Goal: Check status: Check status

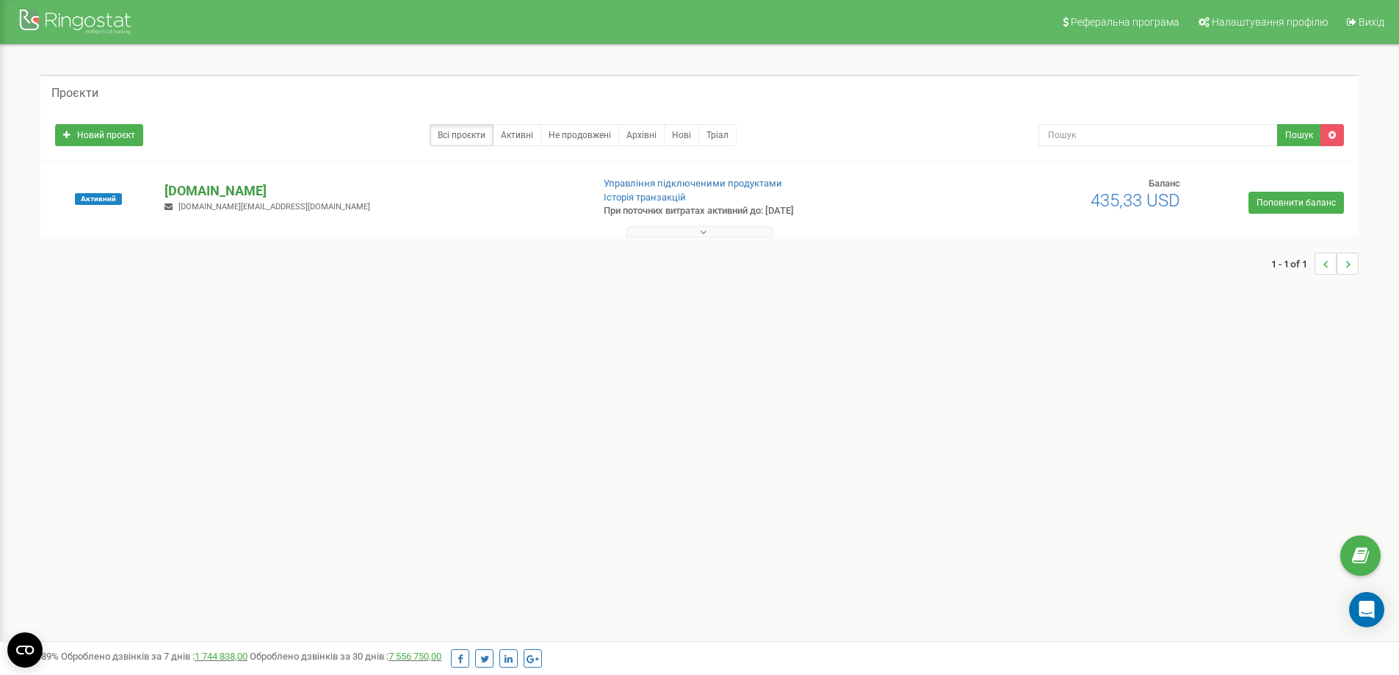
click at [212, 189] on p "[DOMAIN_NAME]" at bounding box center [372, 190] width 415 height 19
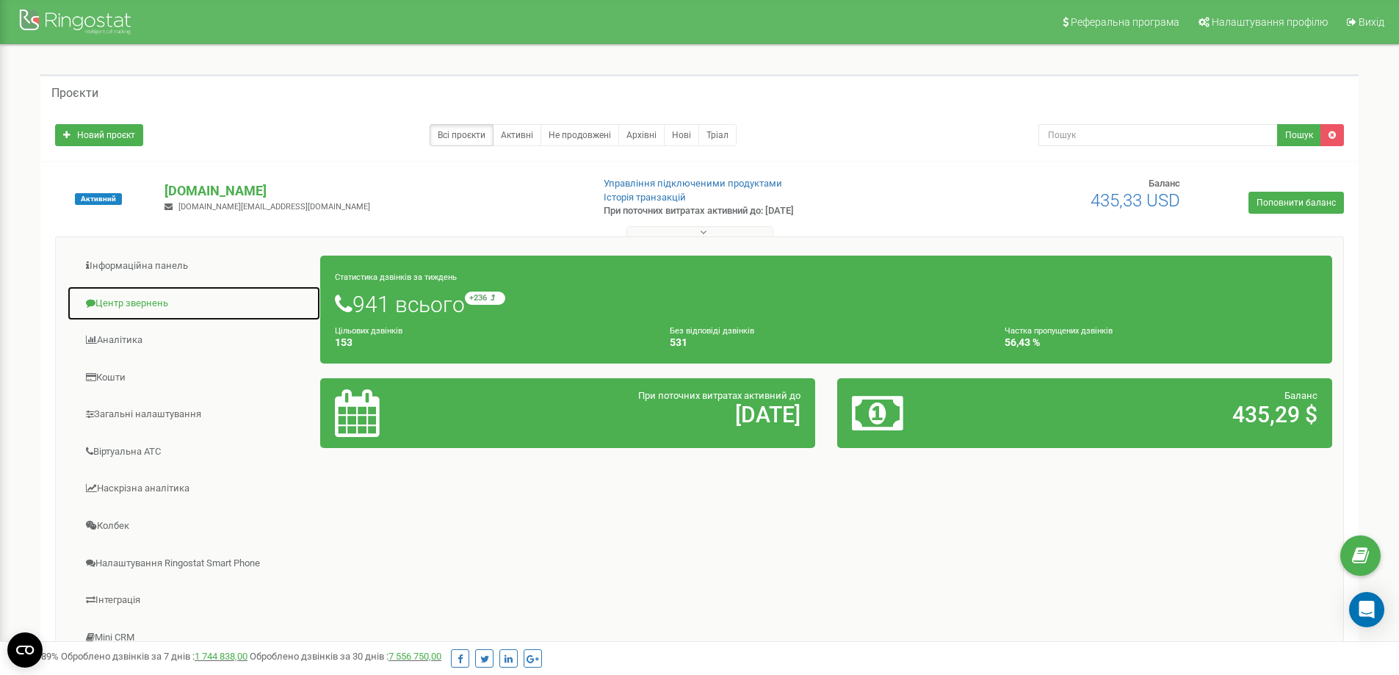
click at [119, 296] on link "Центр звернень" at bounding box center [194, 304] width 254 height 36
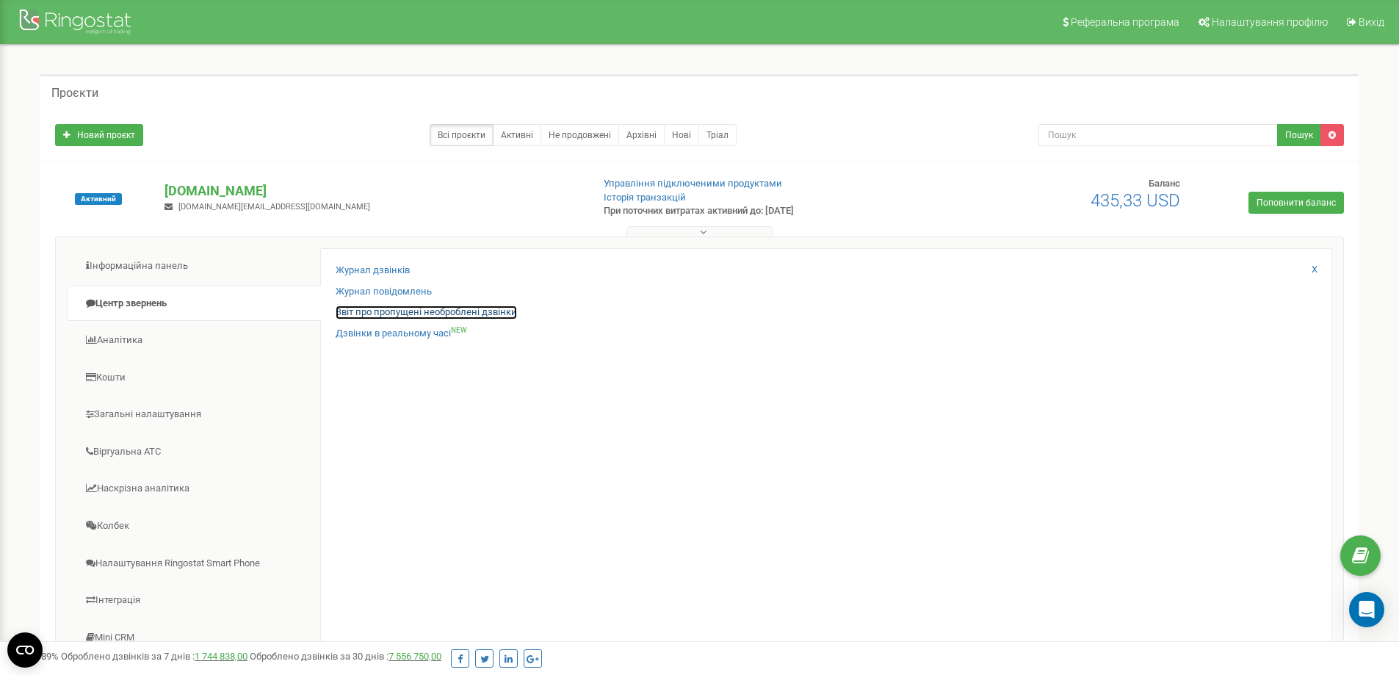
click at [415, 310] on link "Звіт про пропущені необроблені дзвінки" at bounding box center [426, 313] width 181 height 14
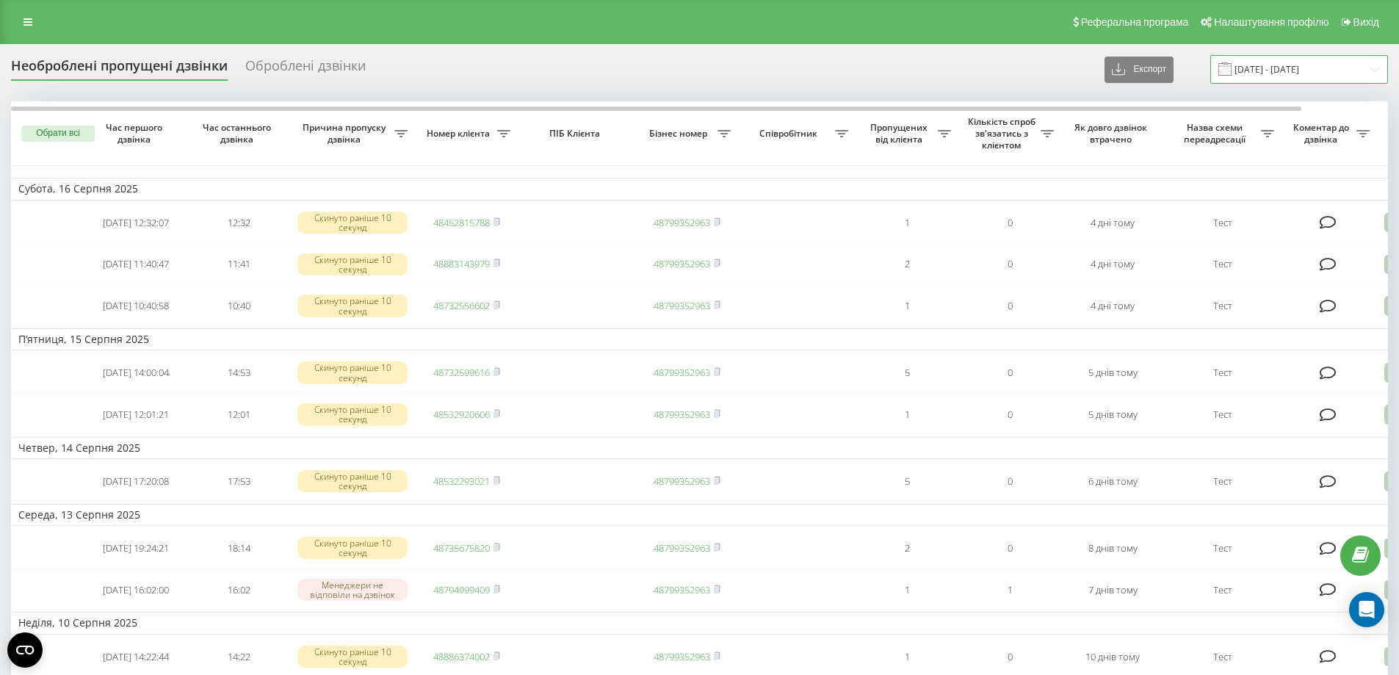
click at [1284, 65] on input "20.07.2025 - 20.08.2025" at bounding box center [1299, 69] width 178 height 29
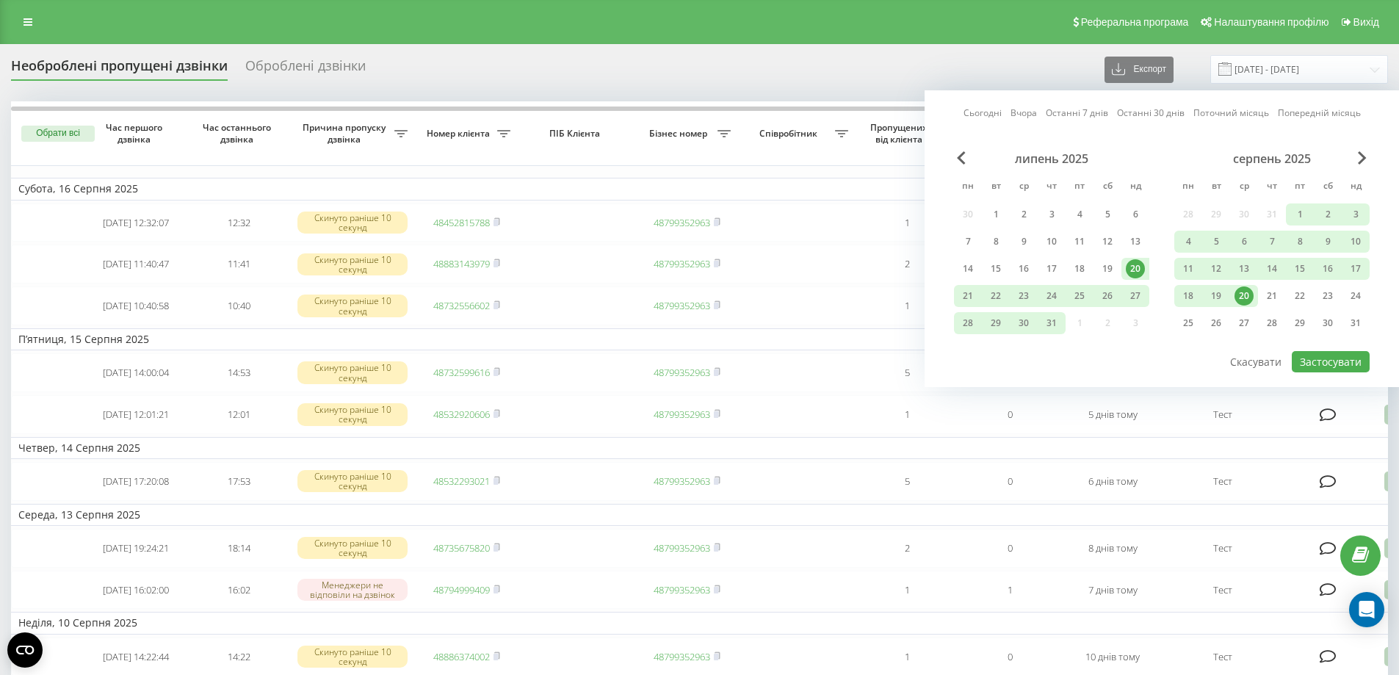
click at [1247, 300] on div "20" at bounding box center [1244, 295] width 19 height 19
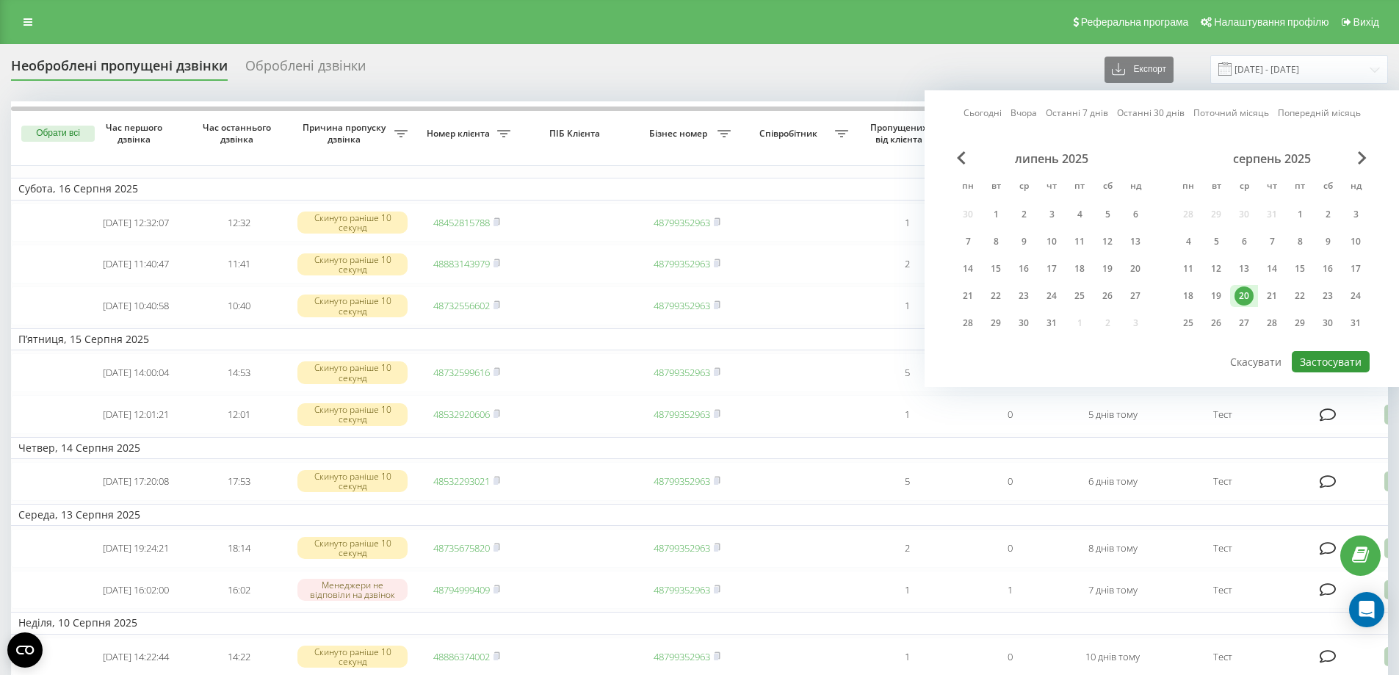
click at [1344, 364] on button "Застосувати" at bounding box center [1331, 361] width 78 height 21
type input "20.08.2025 - 20.08.2025"
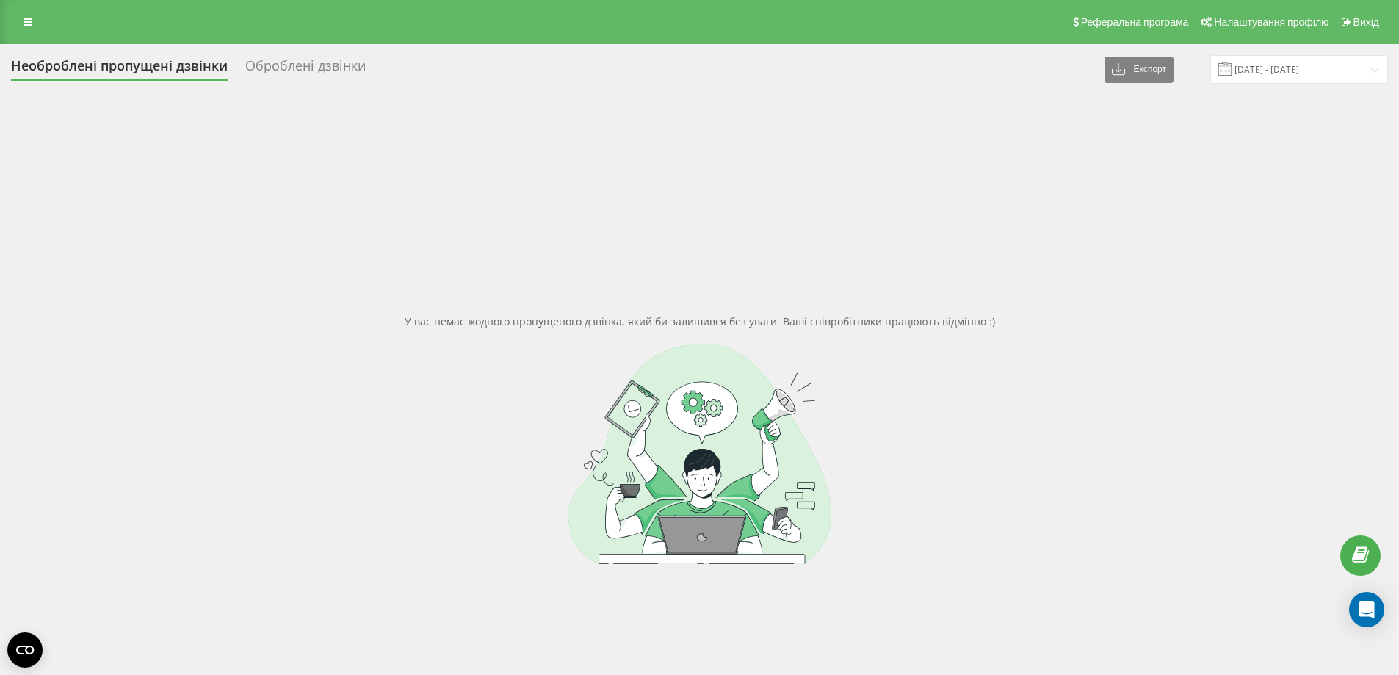
click at [398, 375] on div at bounding box center [699, 454] width 1377 height 220
click at [1244, 59] on input "20.08.2025 - 20.08.2025" at bounding box center [1299, 69] width 178 height 29
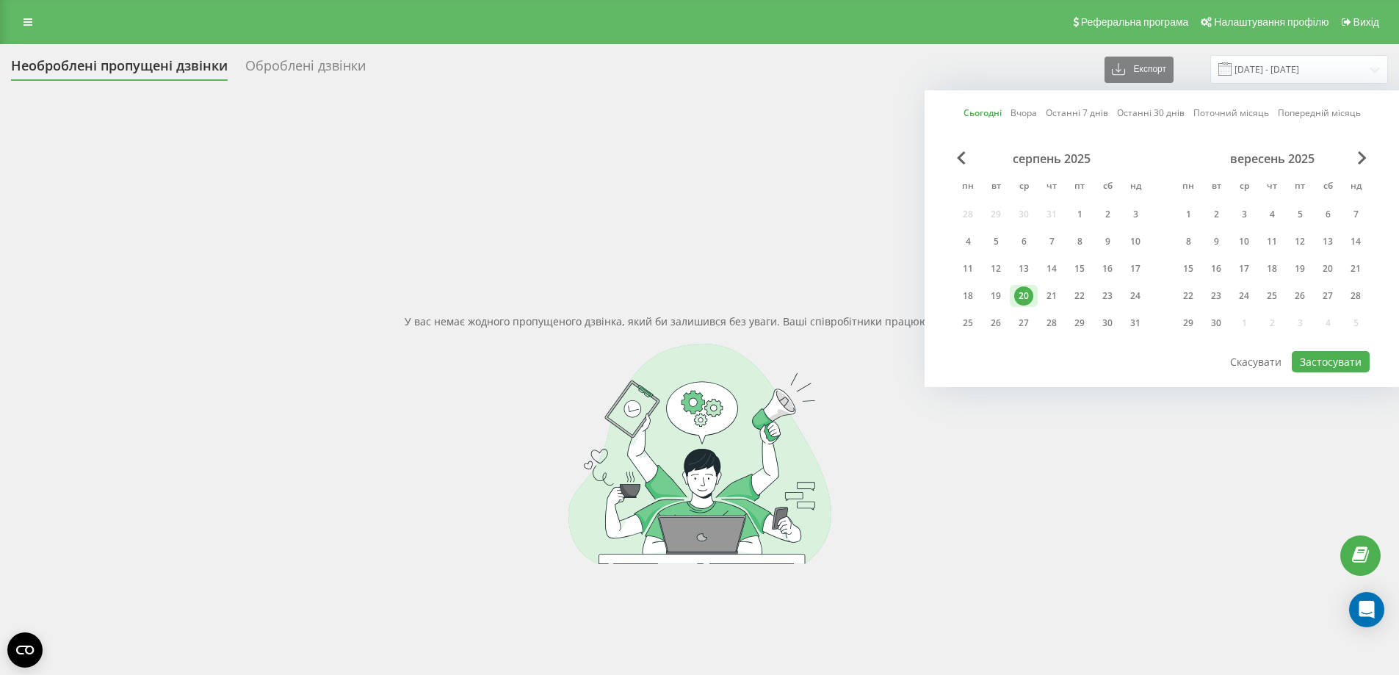
click at [826, 231] on div "У вас немає жодного пропущеного дзвінка, який би залишився без уваги. Ваші спів…" at bounding box center [699, 438] width 1377 height 675
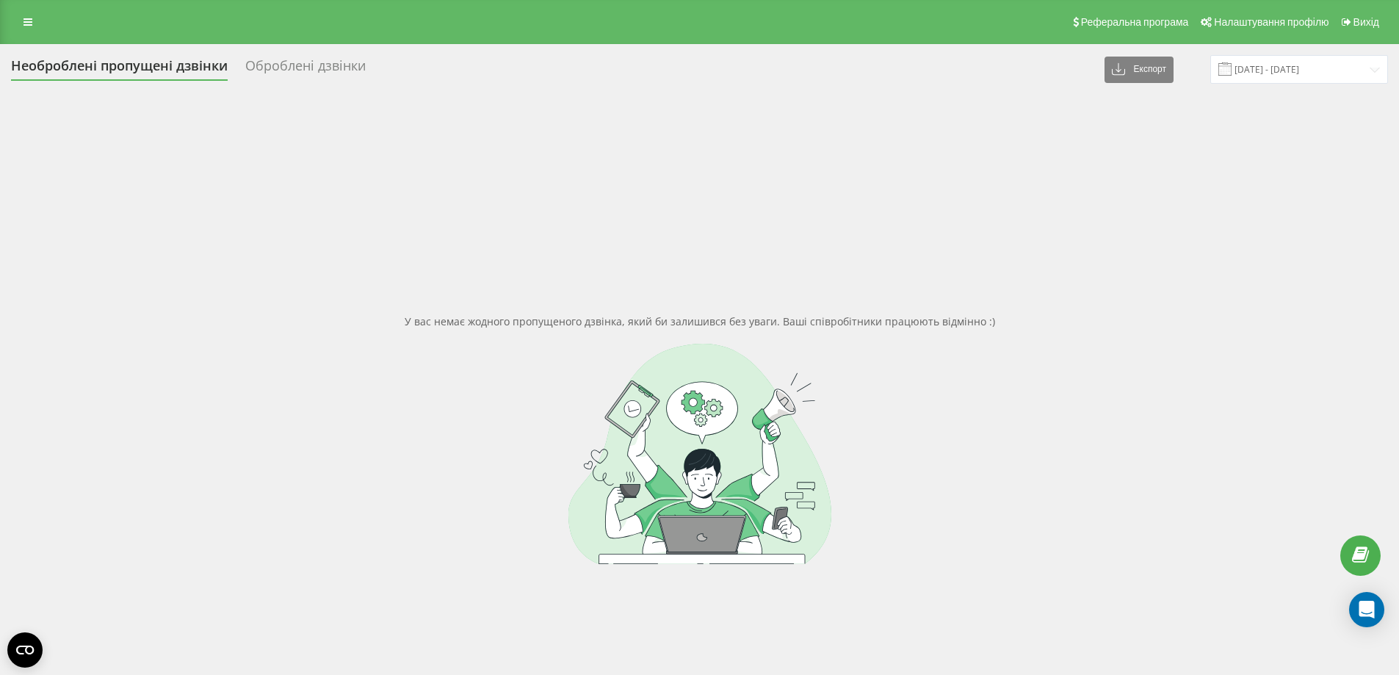
drag, startPoint x: 322, startPoint y: 305, endPoint x: 322, endPoint y: 252, distance: 52.9
click at [322, 305] on div "У вас немає жодного пропущеного дзвінка, який би залишився без уваги. Ваші спів…" at bounding box center [699, 438] width 1377 height 675
click at [313, 408] on div at bounding box center [699, 454] width 1377 height 220
